Goal: Check status: Check status

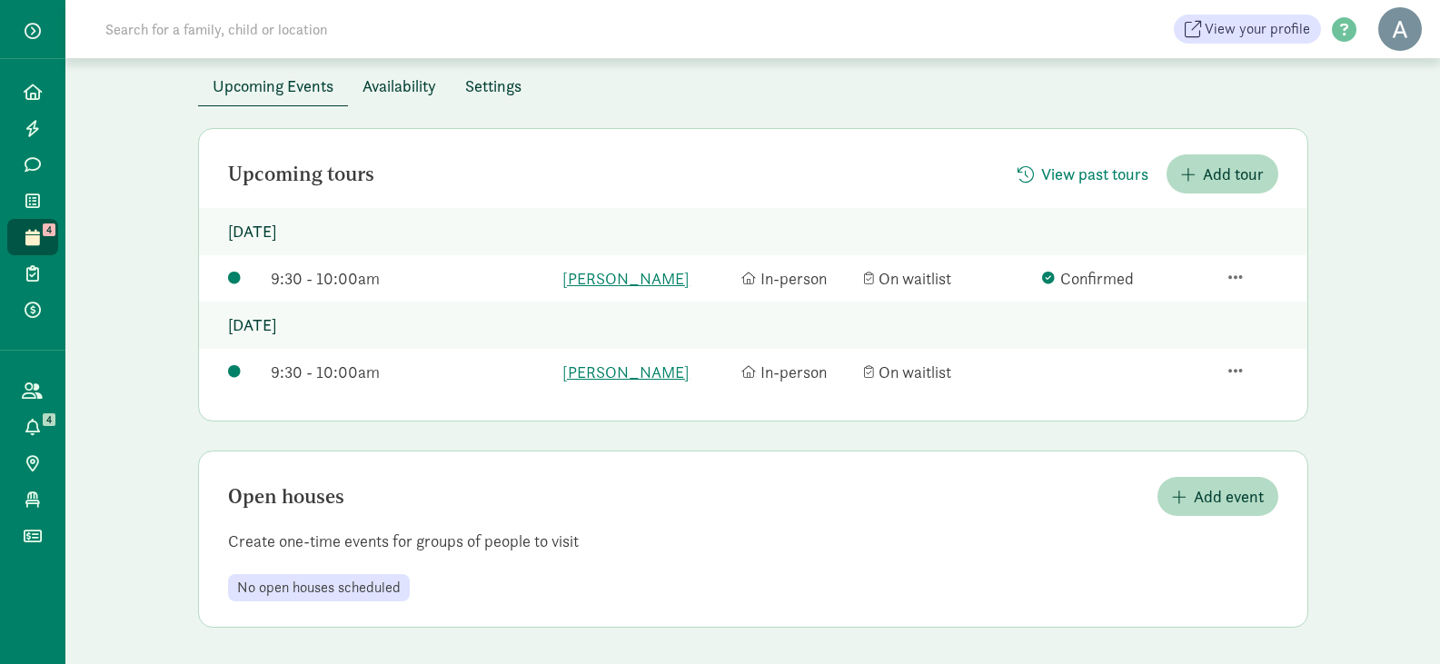
scroll to position [3, 0]
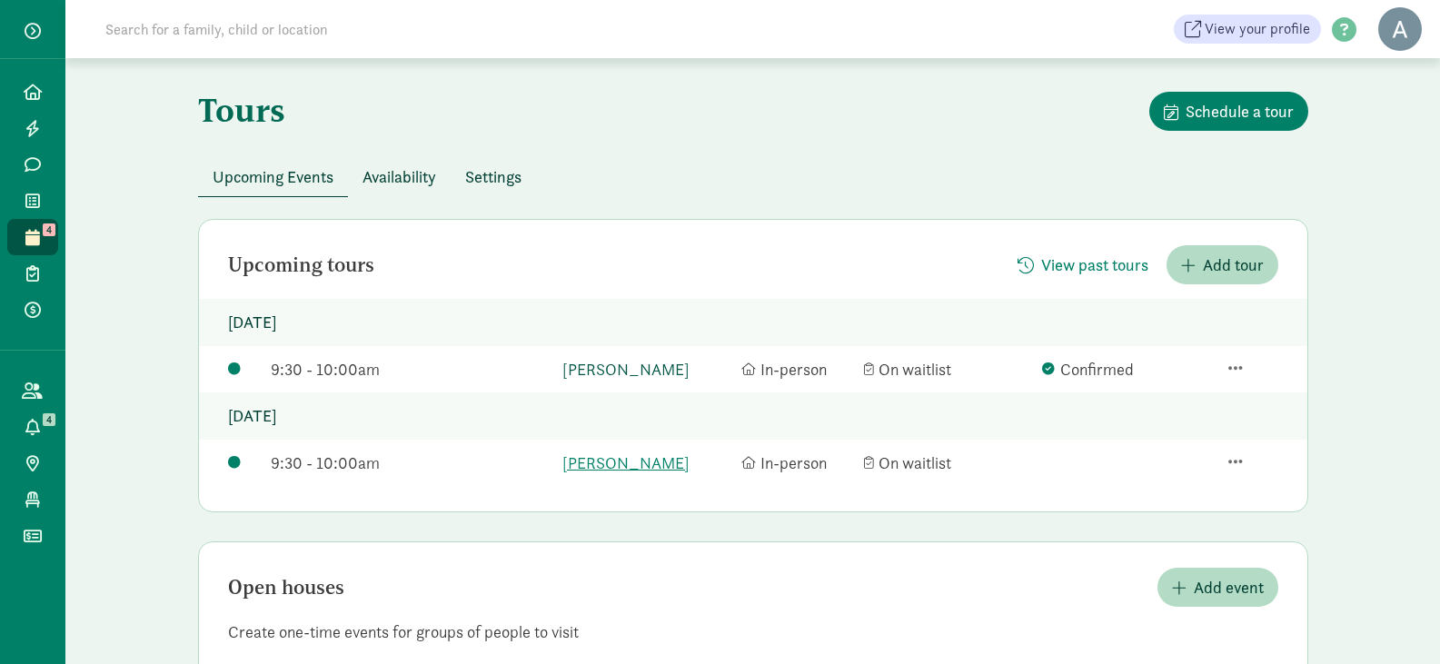
click at [599, 361] on link "[PERSON_NAME]" at bounding box center [647, 369] width 170 height 25
click at [599, 362] on link "[PERSON_NAME]" at bounding box center [647, 369] width 170 height 25
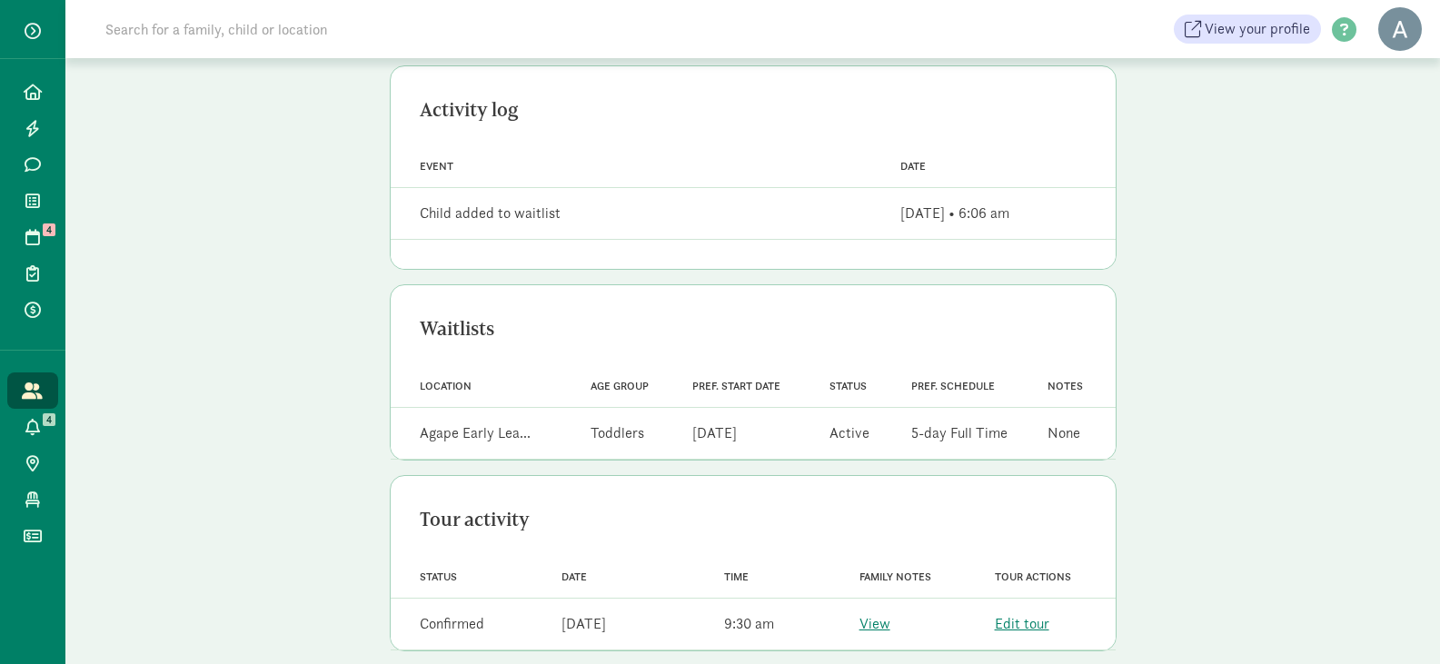
scroll to position [501, 0]
